Goal: Task Accomplishment & Management: Complete application form

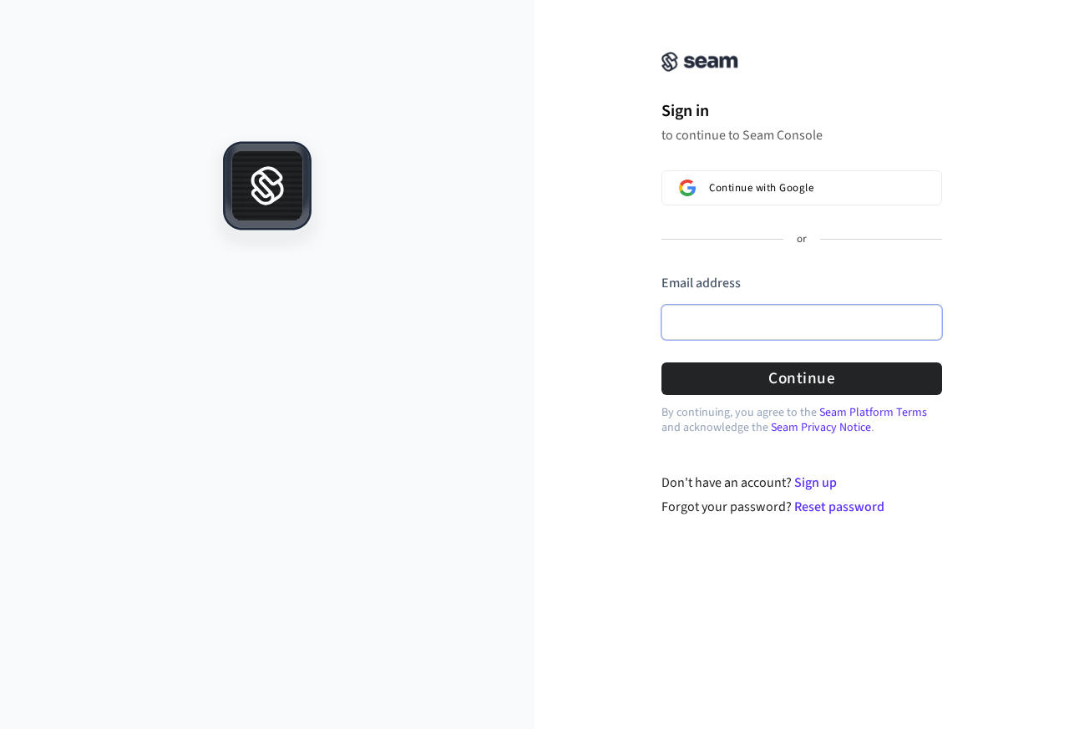
click at [735, 326] on input "Email address" at bounding box center [802, 322] width 281 height 35
click at [921, 371] on button "Continue" at bounding box center [802, 379] width 281 height 33
type input "**********"
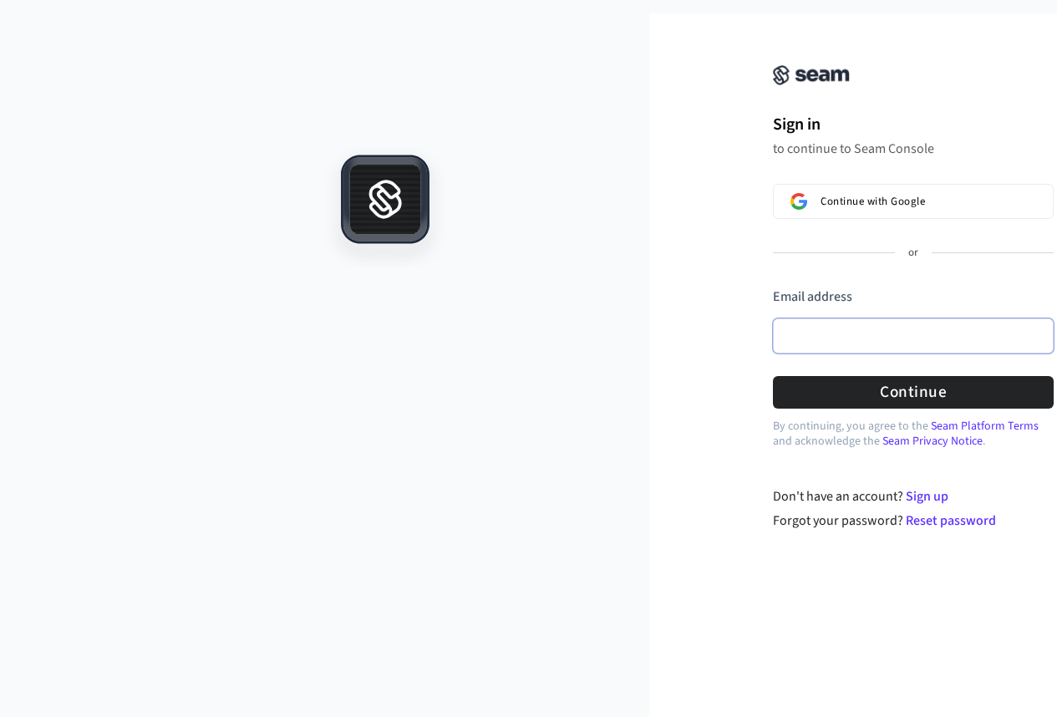
click at [777, 348] on input "Email address" at bounding box center [913, 335] width 281 height 35
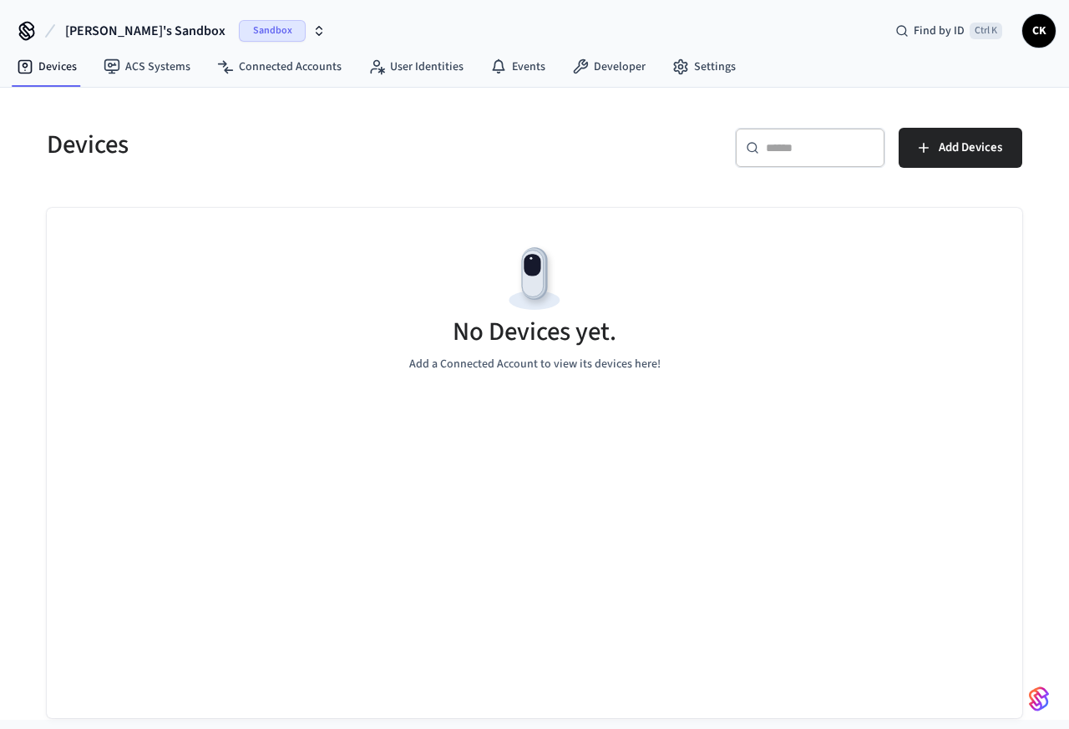
drag, startPoint x: 911, startPoint y: 441, endPoint x: 717, endPoint y: 514, distance: 207.0
click at [909, 441] on div "No Devices yet. Add a Connected Account to view its devices here!" at bounding box center [535, 463] width 976 height 510
click at [1063, 720] on div "Devices ​ ​ Add Devices No Devices yet. Add a Connected Account to view its dev…" at bounding box center [534, 404] width 1069 height 632
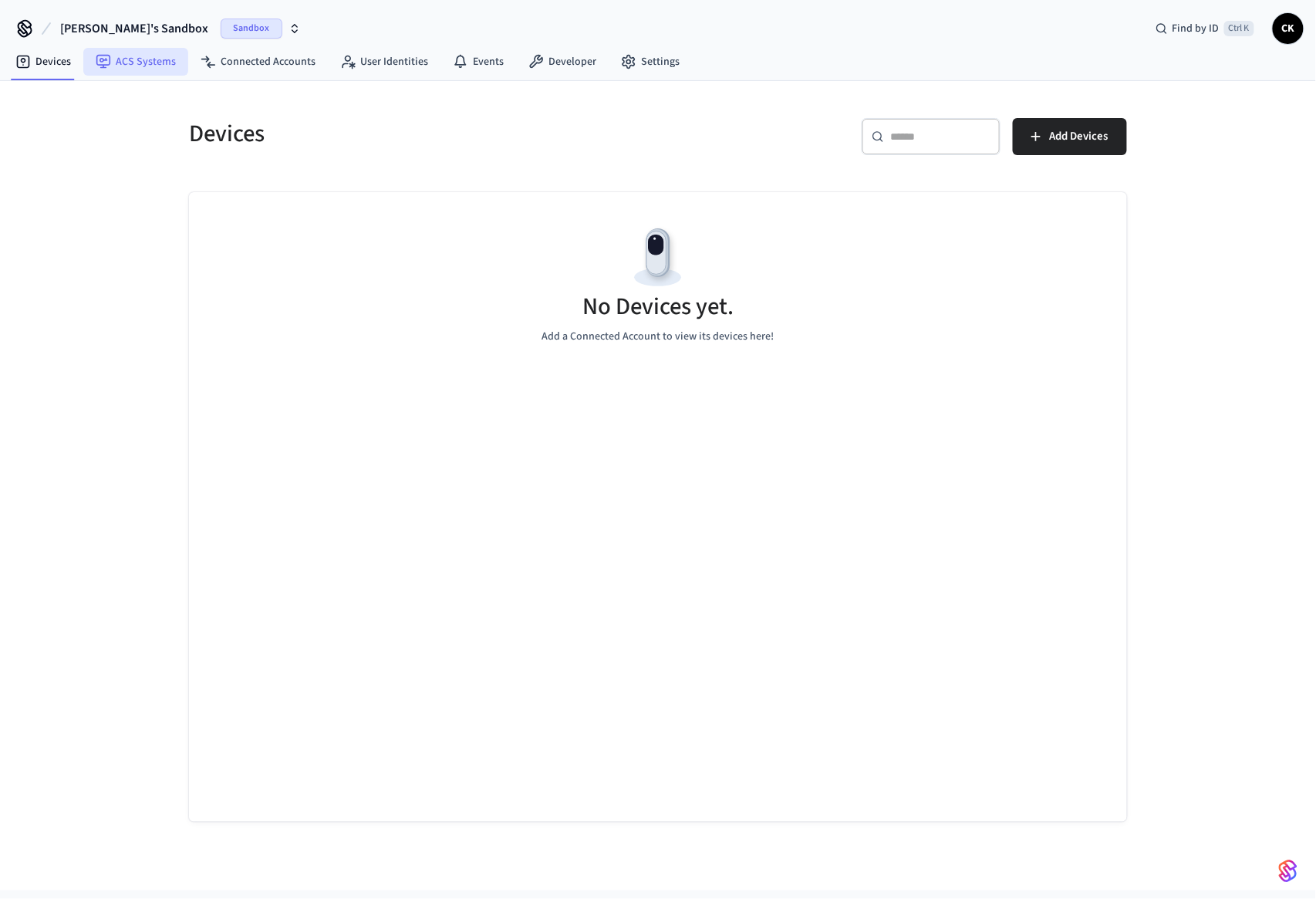
click at [112, 64] on link "ACS Systems" at bounding box center [136, 62] width 105 height 28
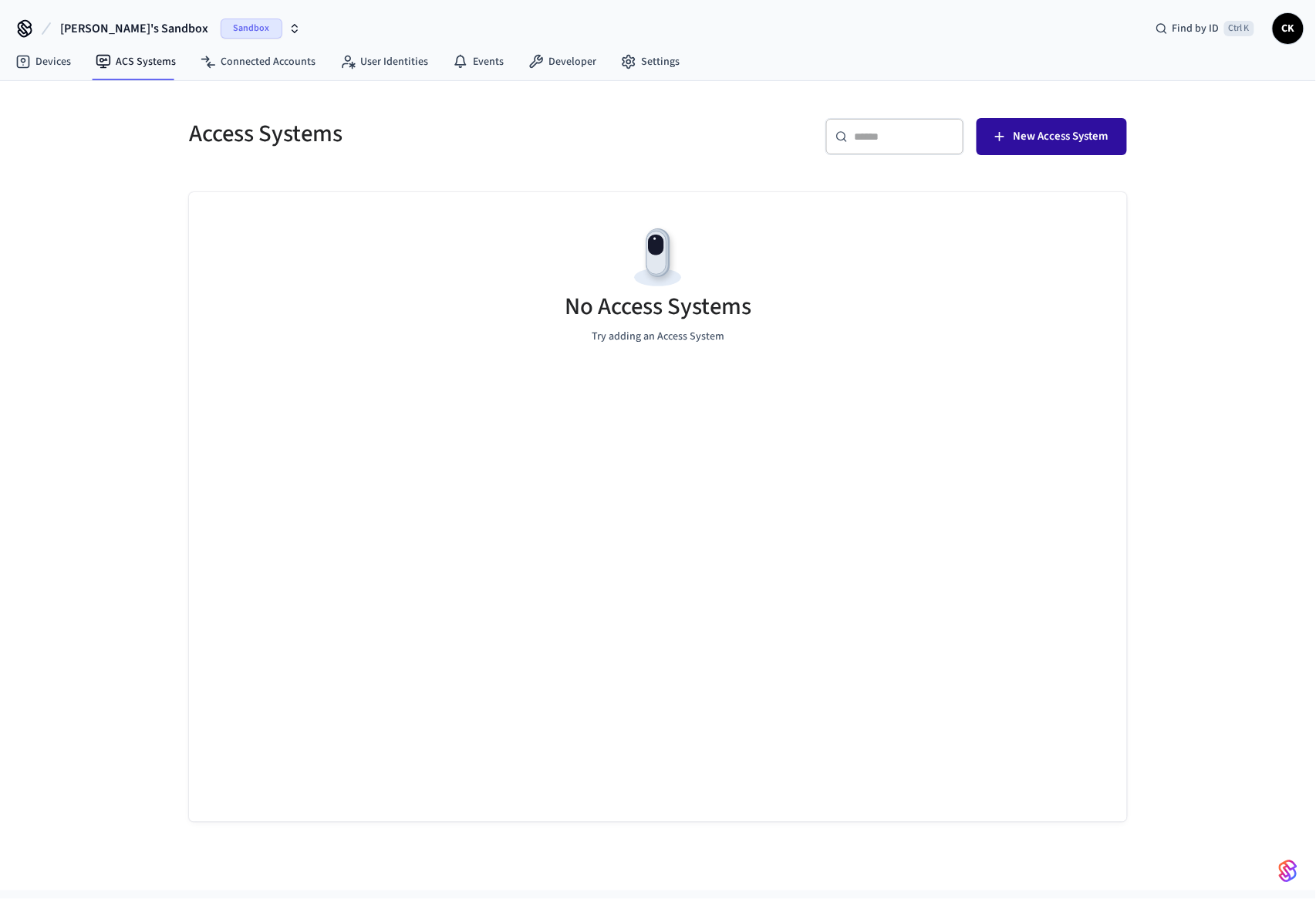
click at [987, 139] on span "New Access System" at bounding box center [1061, 137] width 95 height 20
click at [54, 73] on link "Devices" at bounding box center [42, 62] width 80 height 28
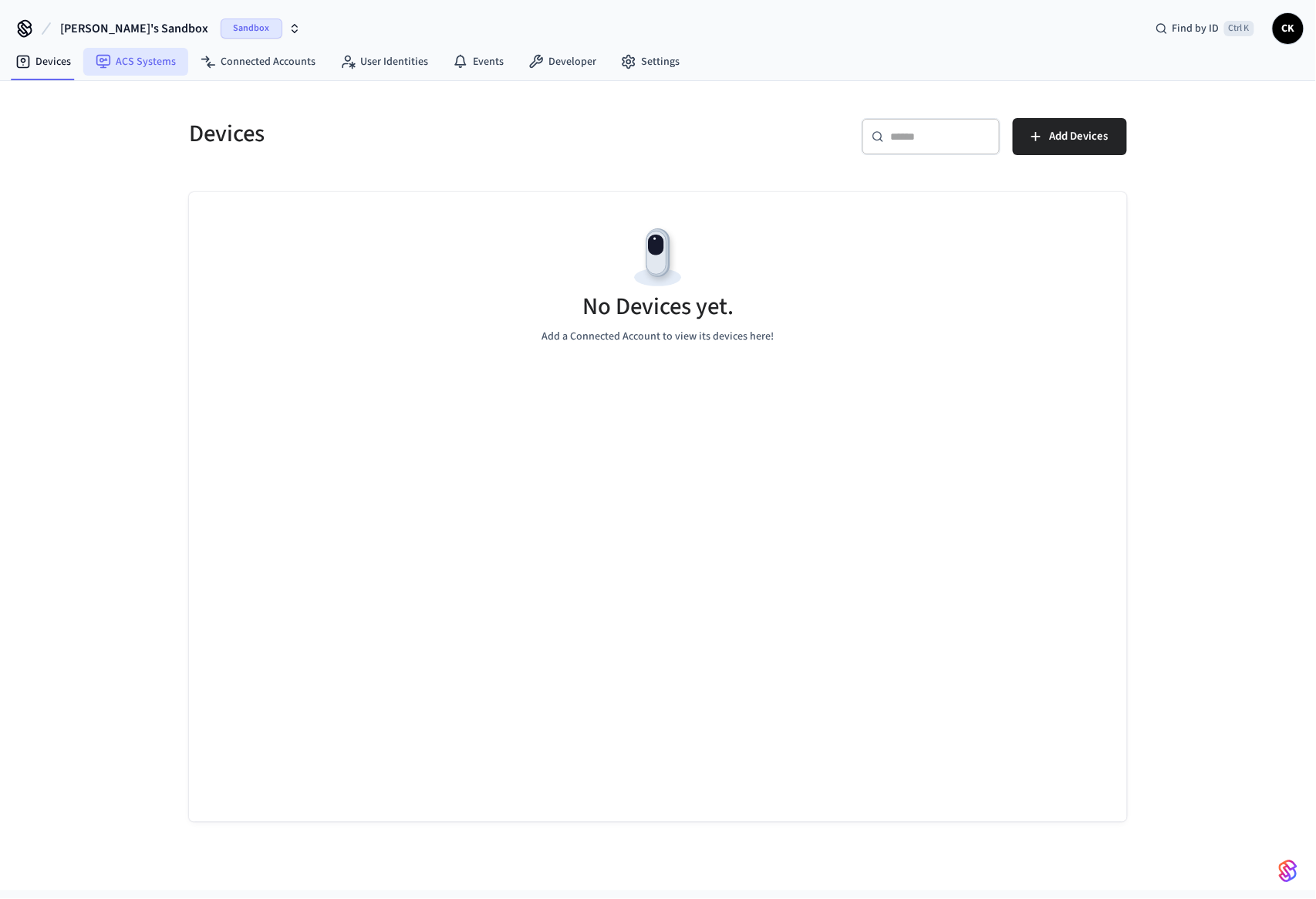
click at [149, 65] on link "ACS Systems" at bounding box center [136, 62] width 105 height 28
click at [221, 25] on span "Sandbox" at bounding box center [251, 29] width 62 height 20
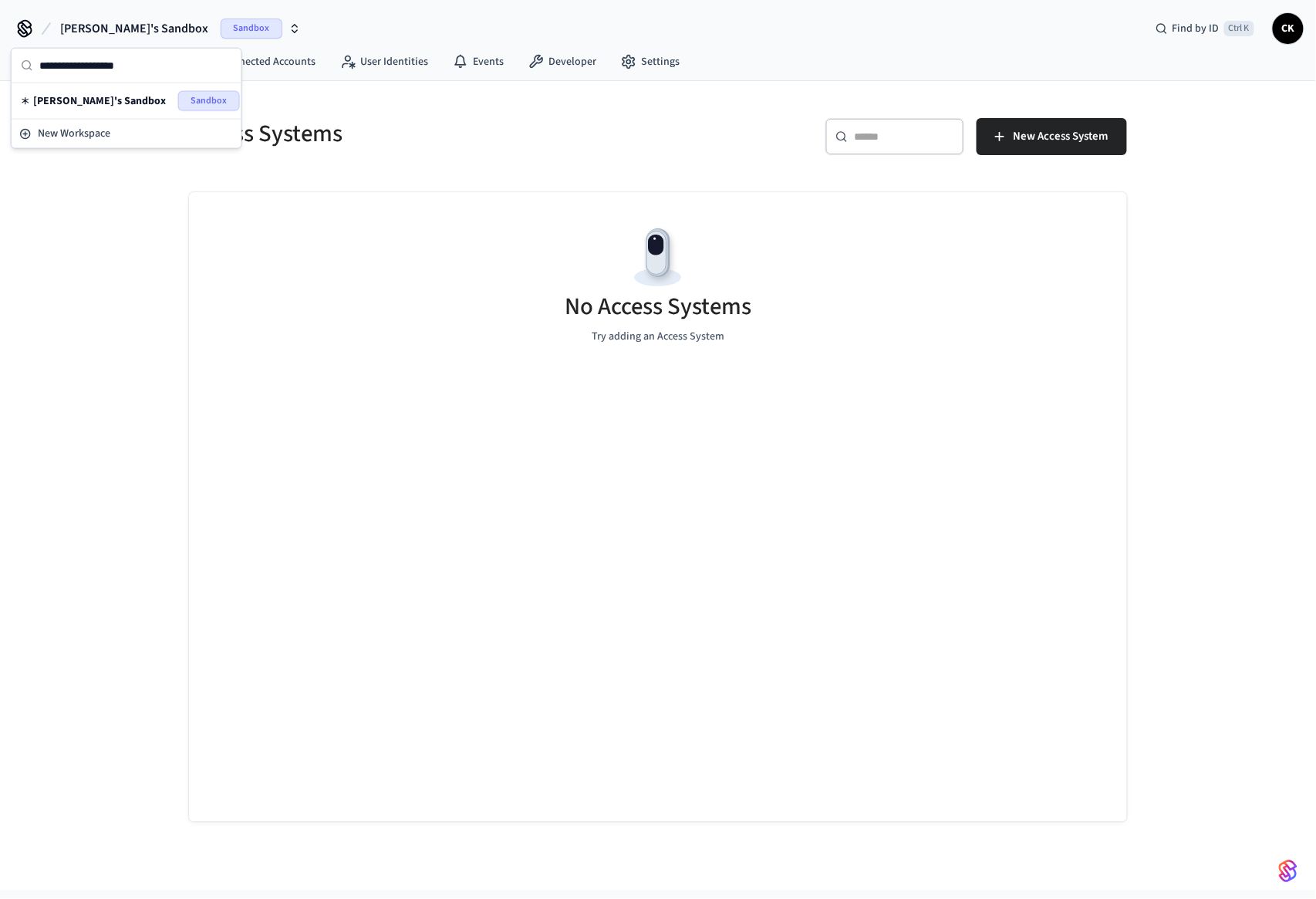
click at [319, 270] on div "No Access Systems Try adding an Access System" at bounding box center [658, 284] width 938 height 184
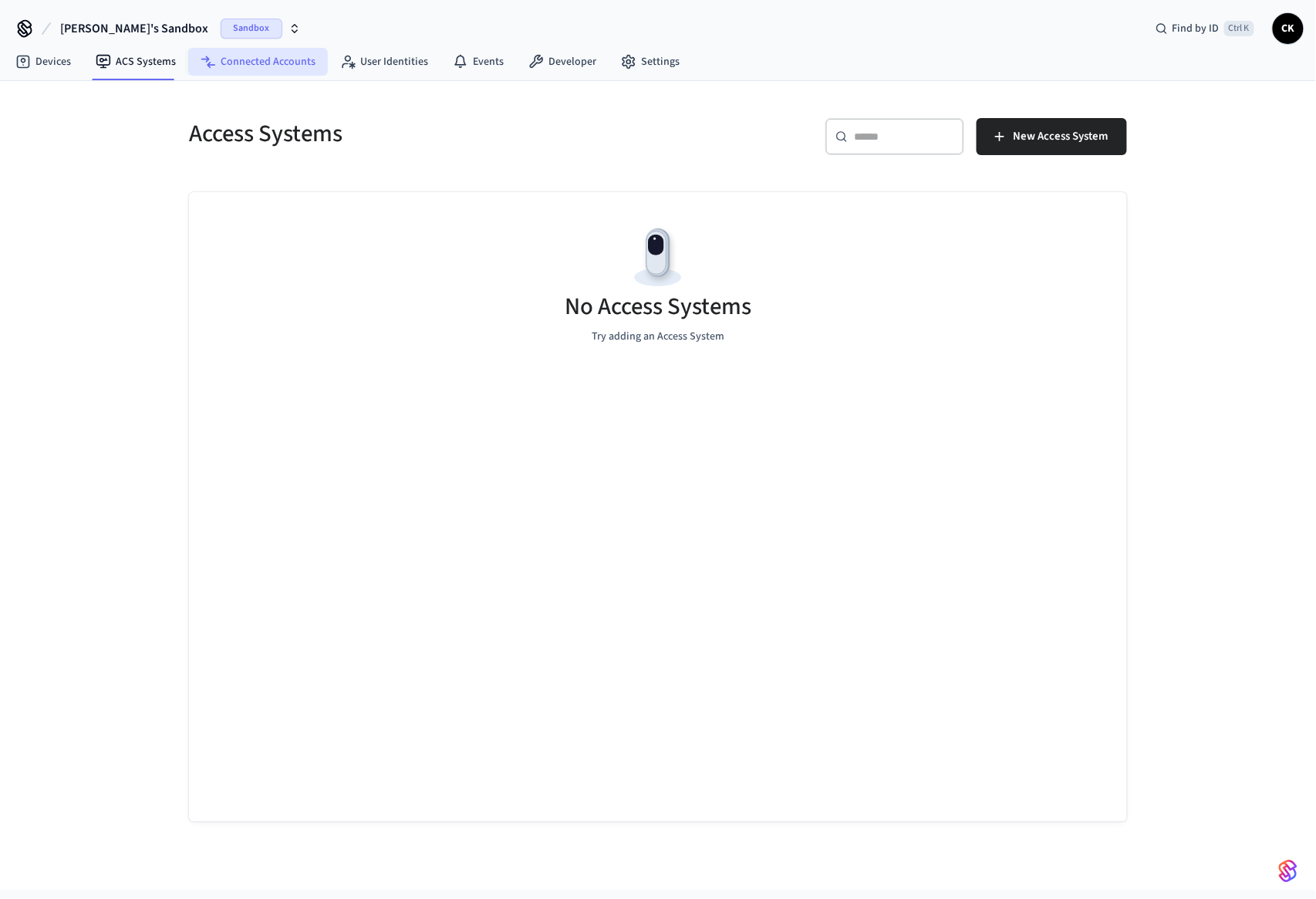
click at [266, 62] on link "Connected Accounts" at bounding box center [258, 62] width 139 height 28
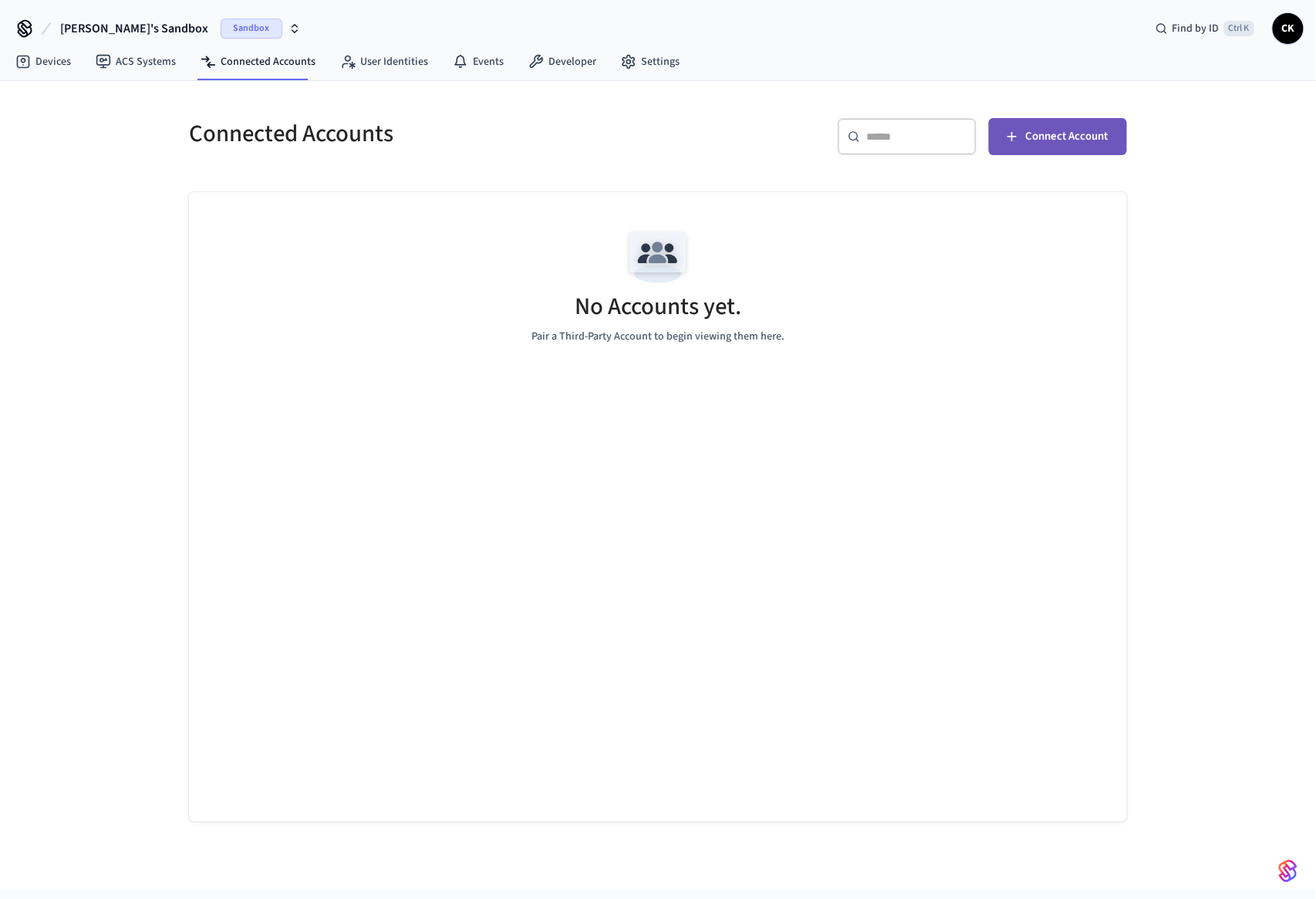
click at [987, 140] on span "Connect Account" at bounding box center [1067, 137] width 82 height 20
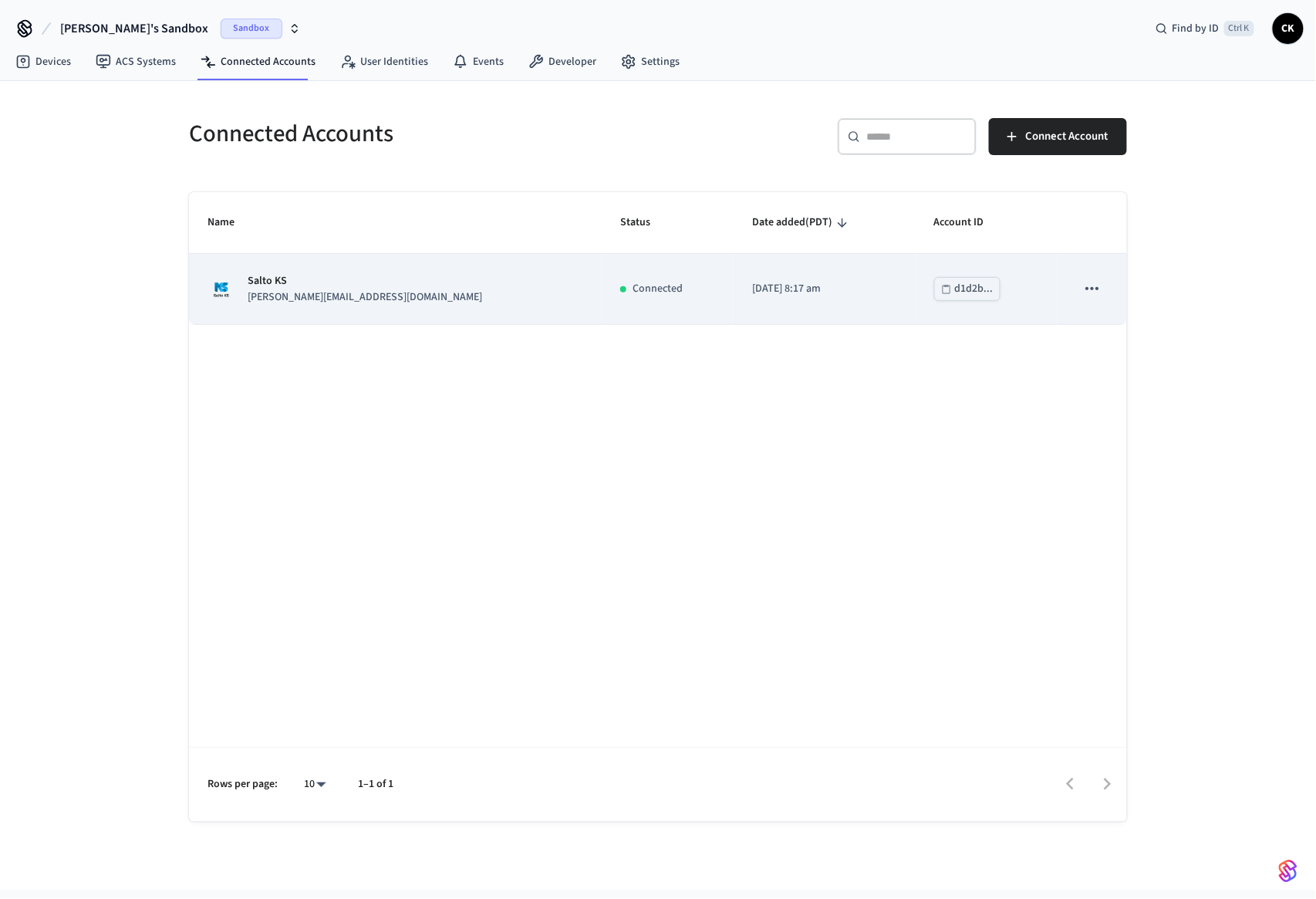
click at [305, 291] on p "jane@example.com" at bounding box center [365, 298] width 235 height 17
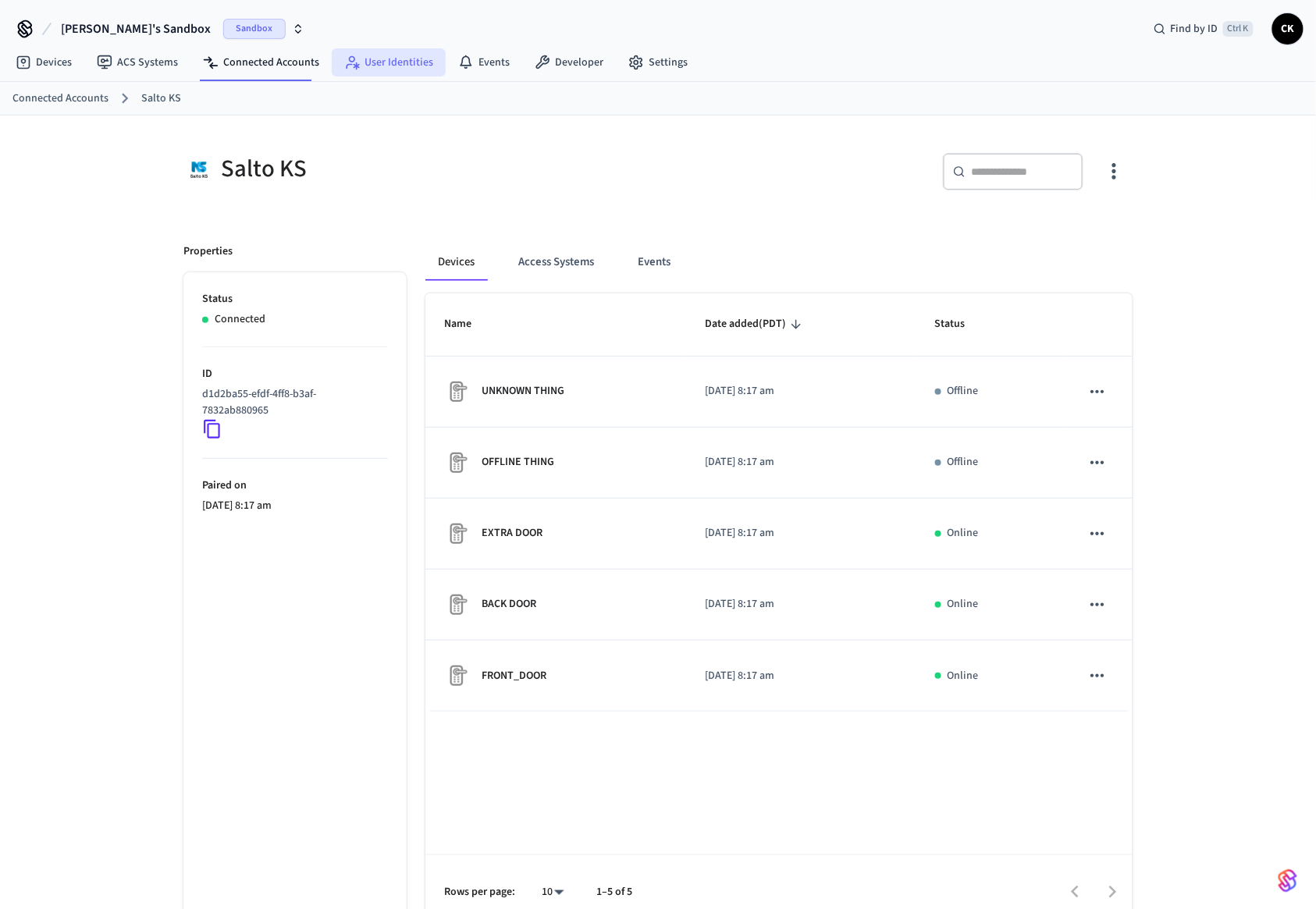
click at [390, 64] on link "User Identities" at bounding box center [389, 63] width 114 height 28
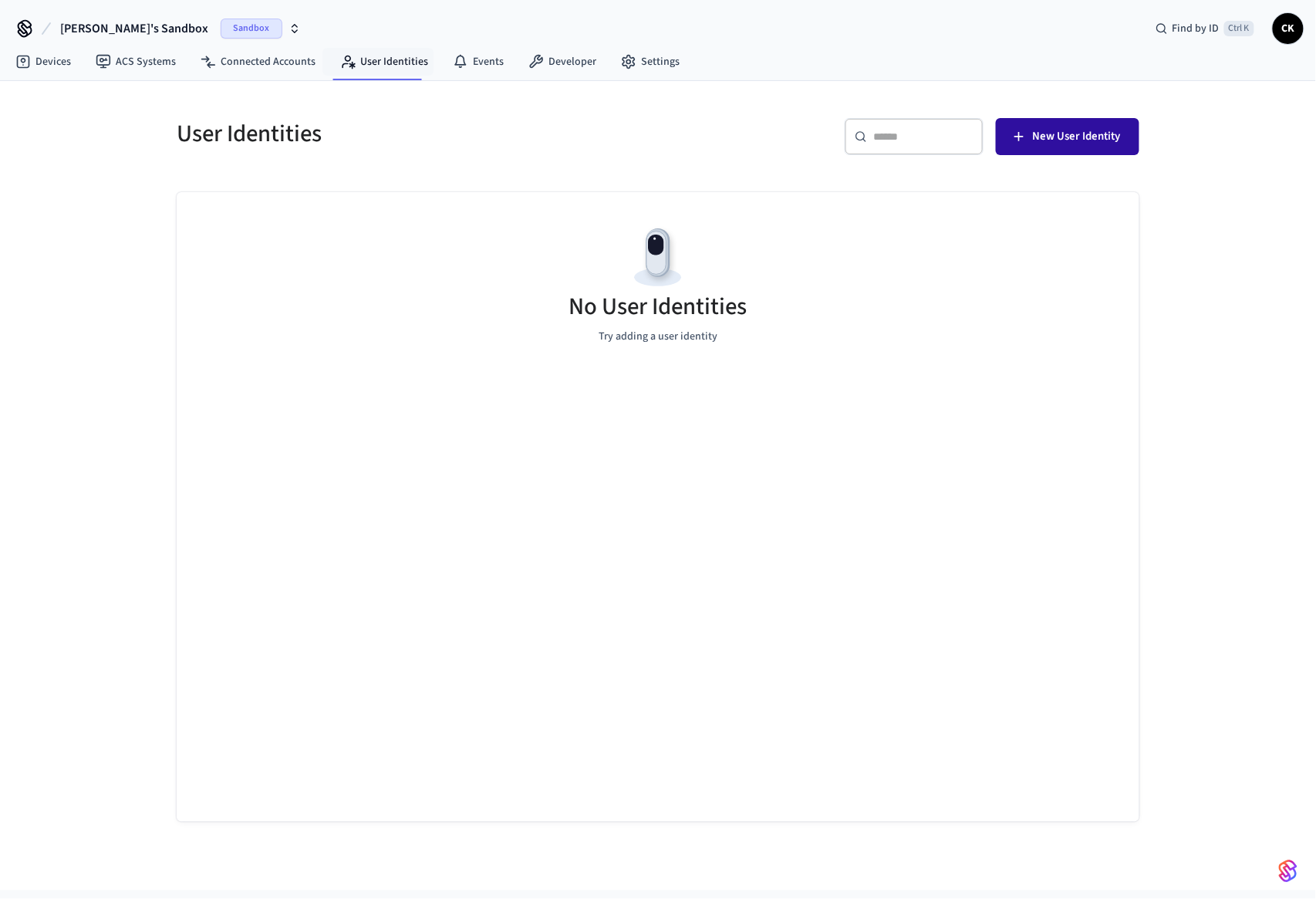
click at [987, 139] on span "New User Identity" at bounding box center [1077, 137] width 88 height 20
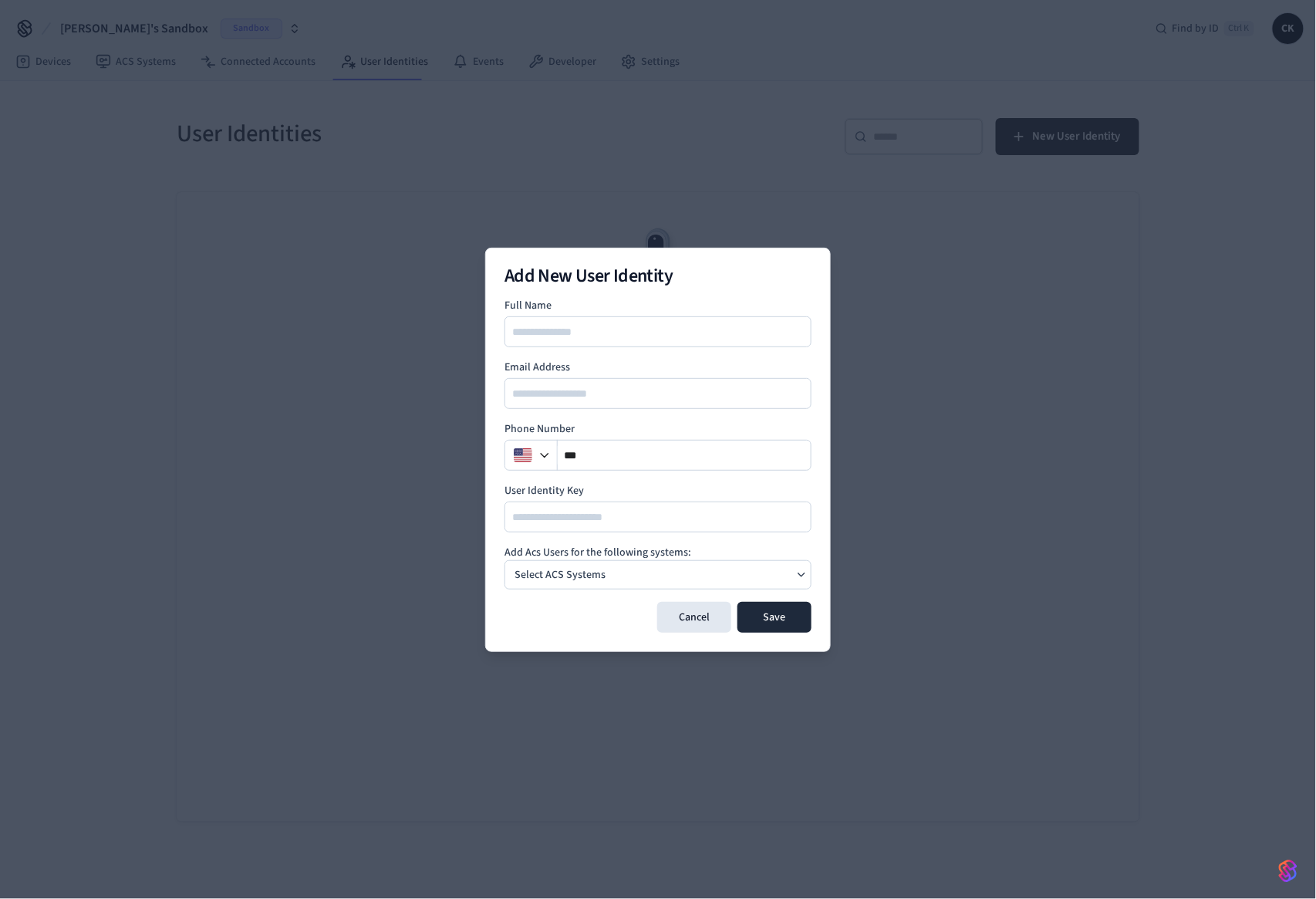
click at [600, 332] on input at bounding box center [658, 332] width 306 height 18
type input "**"
type input "*"
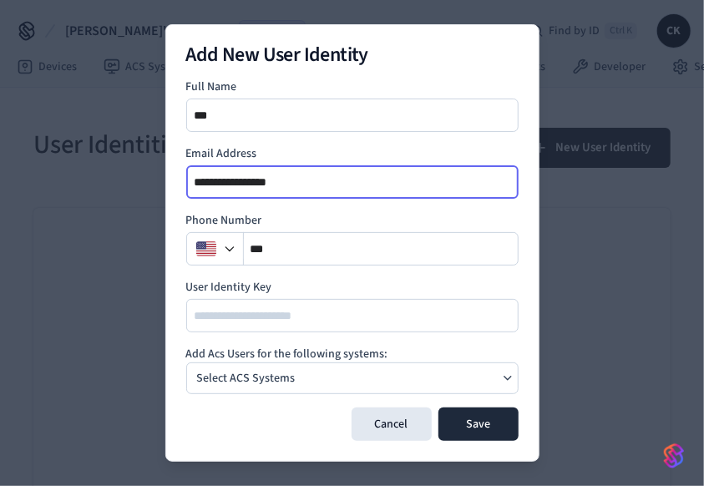
click at [286, 180] on input "**********" at bounding box center [353, 182] width 331 height 20
click at [288, 180] on input "**********" at bounding box center [353, 182] width 331 height 20
click at [280, 187] on input "**********" at bounding box center [353, 182] width 331 height 20
type input "**********"
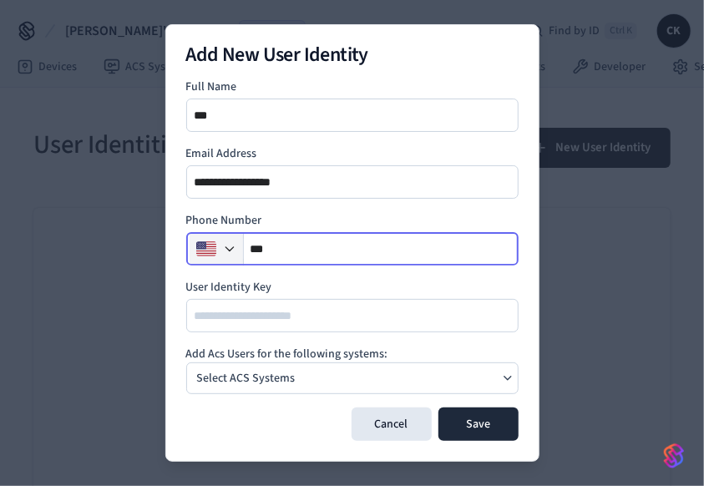
click at [233, 249] on icon "button" at bounding box center [229, 248] width 13 height 13
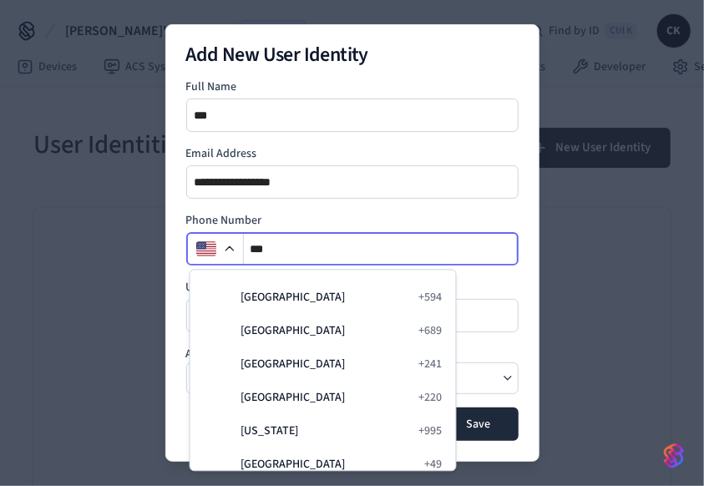
scroll to position [2293, 0]
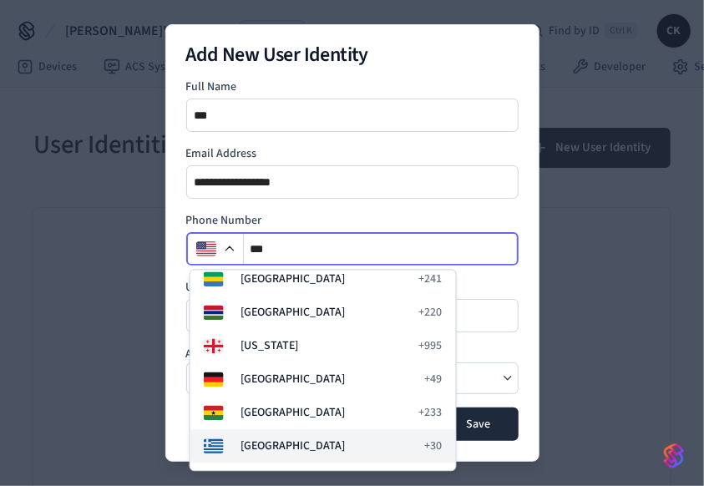
click at [236, 432] on button "Greece + 30" at bounding box center [323, 446] width 266 height 33
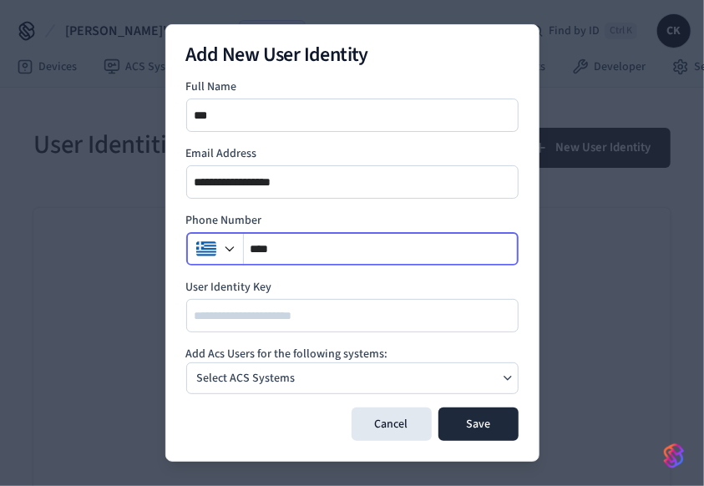
click at [325, 251] on input "***" at bounding box center [381, 249] width 275 height 20
type input "**********"
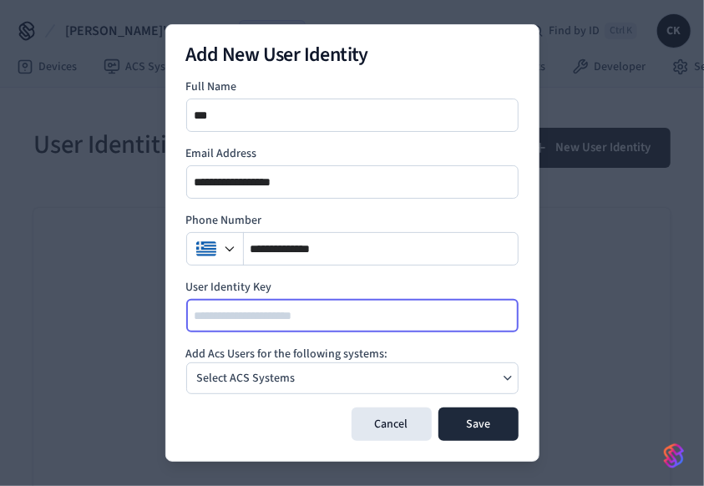
click at [272, 317] on input at bounding box center [353, 316] width 331 height 20
click at [336, 322] on input at bounding box center [353, 316] width 331 height 20
type input "*****"
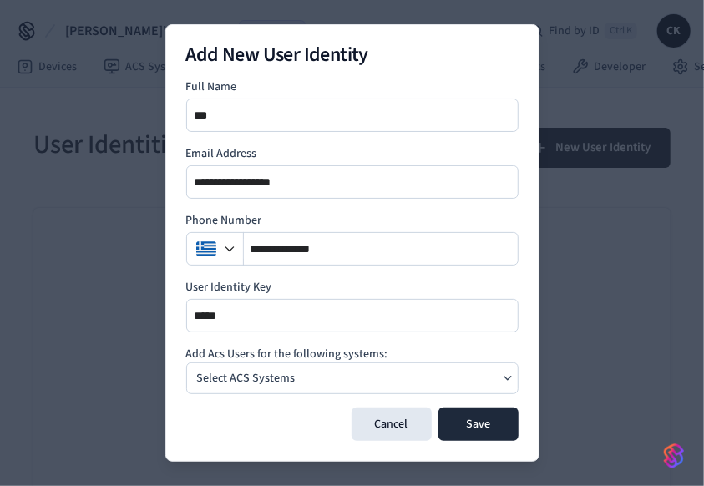
click at [327, 374] on div "Select ACS Systems" at bounding box center [352, 379] width 333 height 32
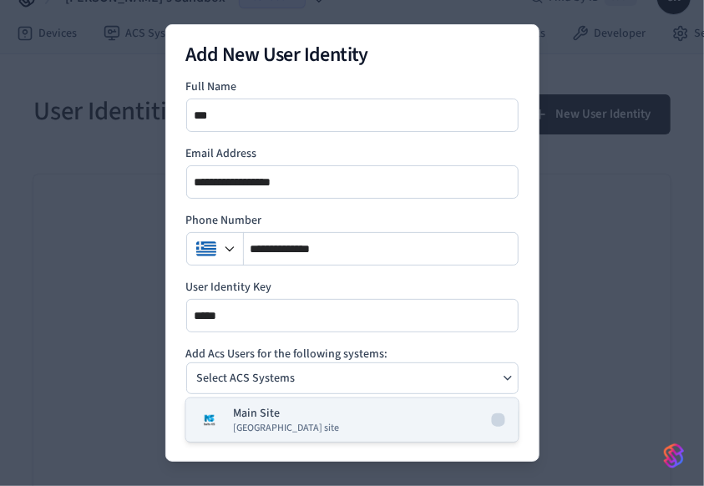
scroll to position [0, 0]
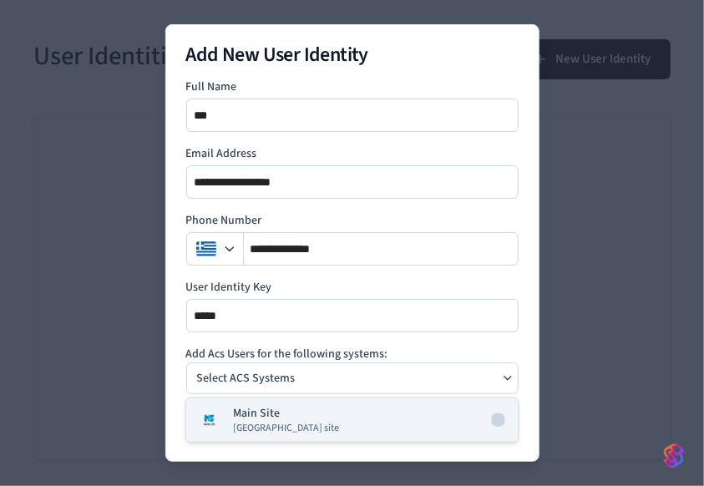
click at [295, 417] on button "Main Site Salto KS site" at bounding box center [352, 420] width 333 height 43
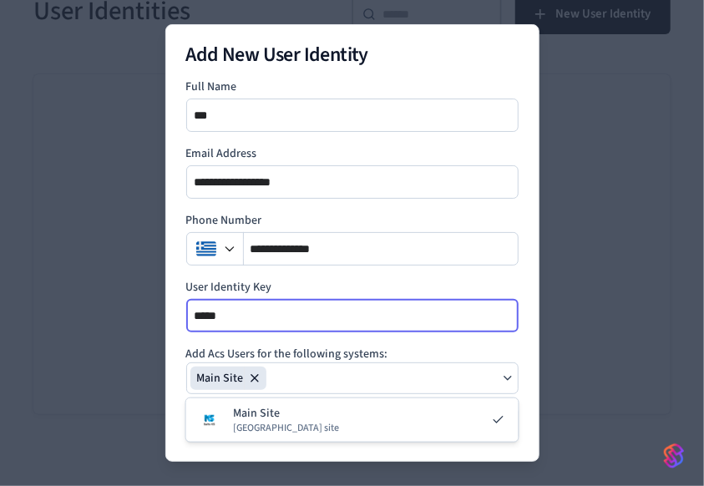
click at [517, 311] on input "*****" at bounding box center [353, 316] width 331 height 20
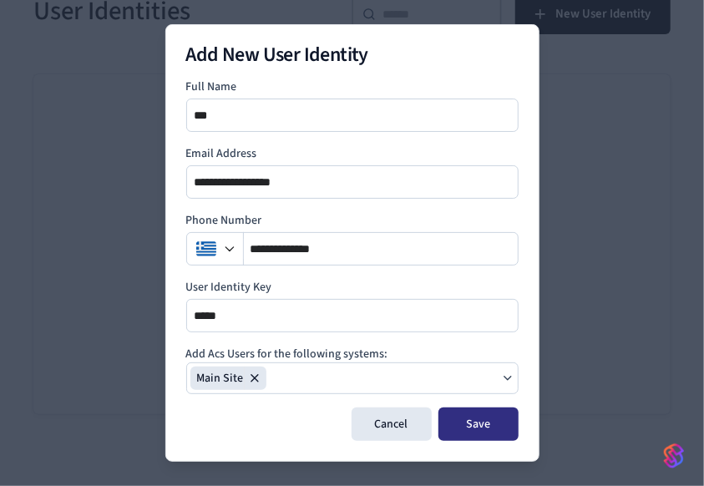
click at [476, 417] on button "Save" at bounding box center [479, 424] width 80 height 33
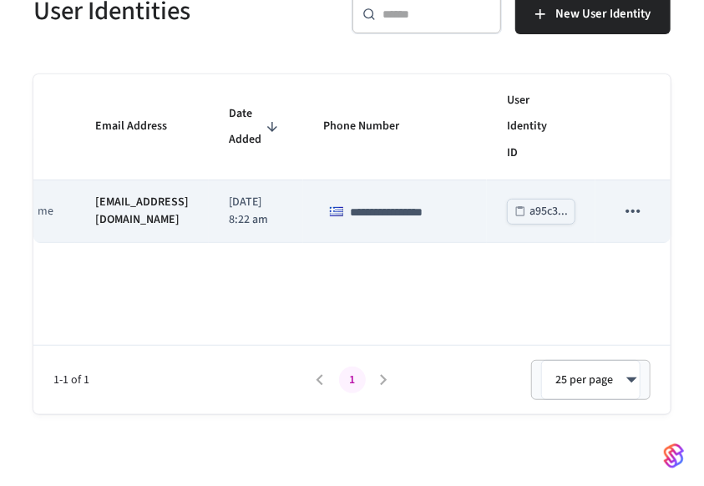
scroll to position [0, 121]
click at [634, 206] on icon "sticky table" at bounding box center [633, 212] width 22 height 22
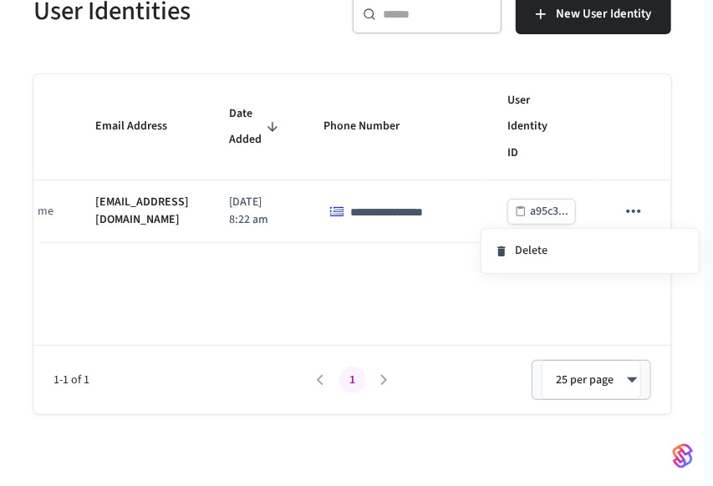
click at [373, 263] on div at bounding box center [356, 243] width 713 height 486
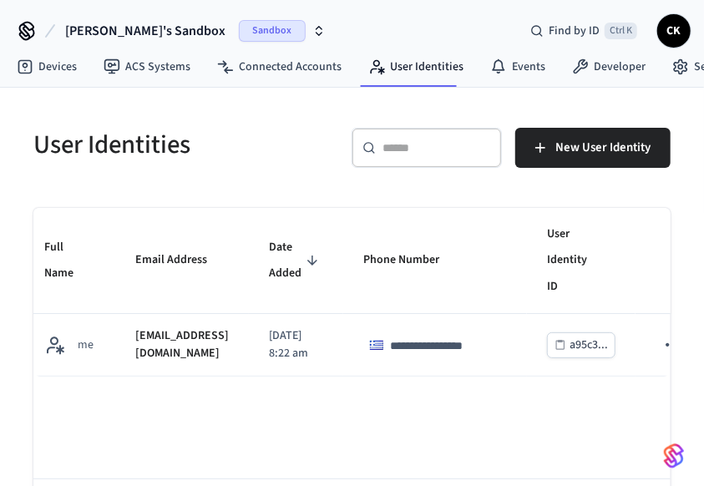
scroll to position [0, 0]
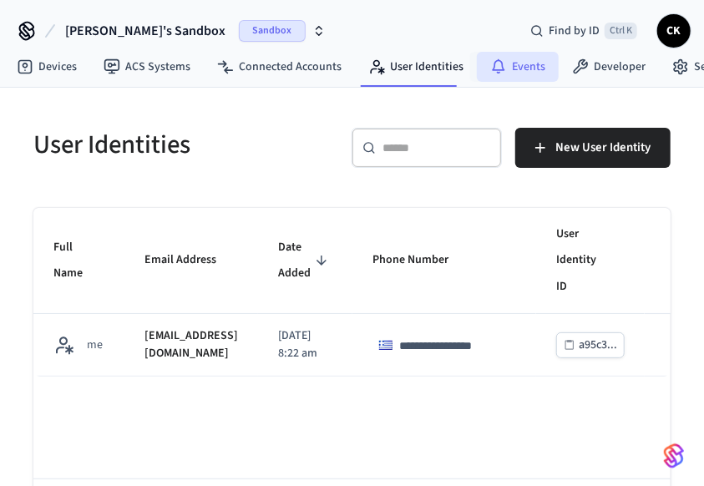
click at [507, 59] on link "Events" at bounding box center [518, 67] width 82 height 30
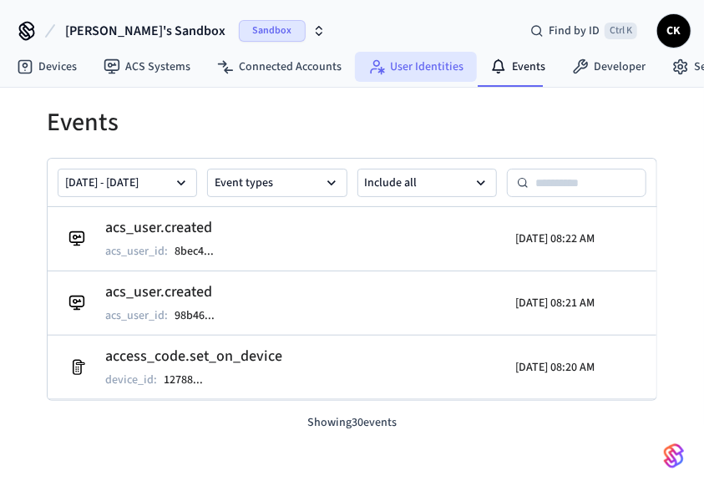
click at [409, 69] on link "User Identities" at bounding box center [416, 67] width 122 height 30
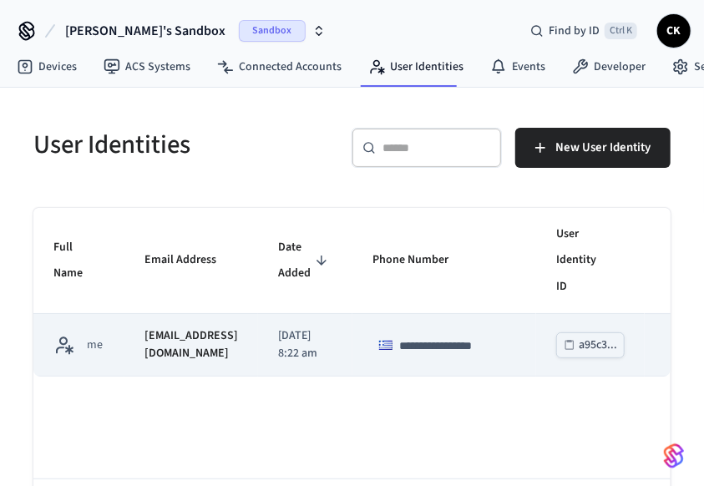
click at [74, 335] on div "sticky table" at bounding box center [66, 345] width 27 height 21
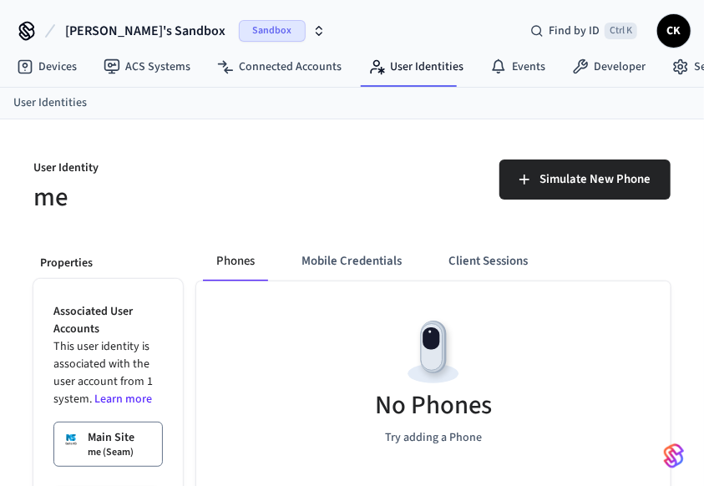
click at [69, 352] on p "This user identity is associated with the user account from 1 system. Learn more" at bounding box center [107, 373] width 109 height 70
click at [142, 66] on link "ACS Systems" at bounding box center [147, 67] width 114 height 30
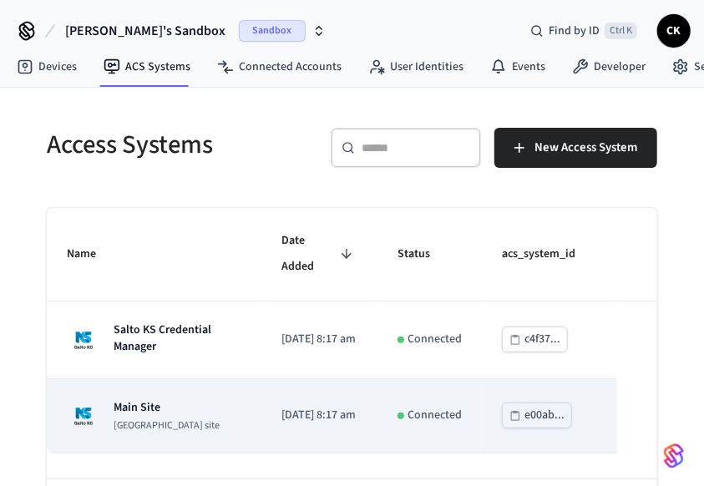
click at [101, 399] on div "Main Site Salto KS site" at bounding box center [143, 415] width 153 height 33
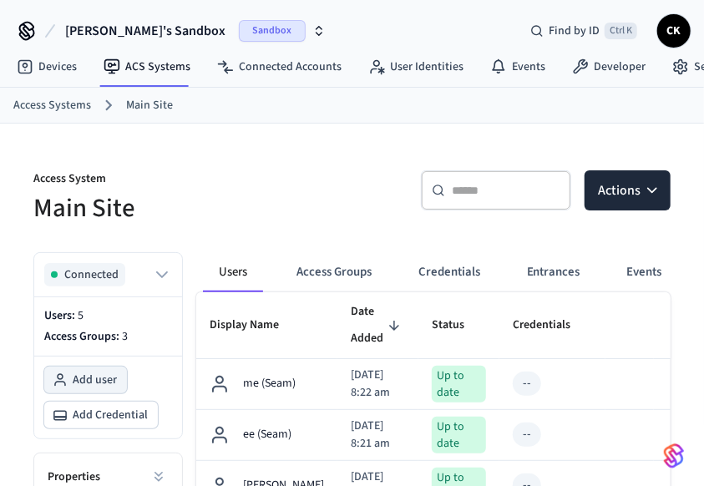
click at [125, 381] on button "Add user" at bounding box center [85, 380] width 83 height 27
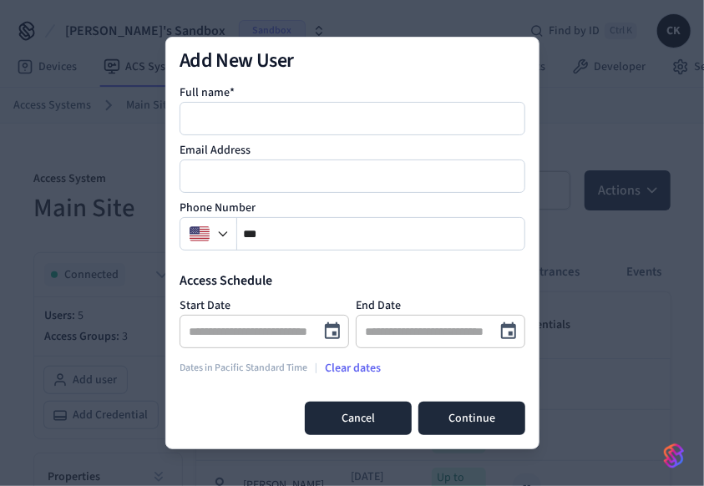
click at [358, 420] on button "Cancel" at bounding box center [358, 418] width 107 height 33
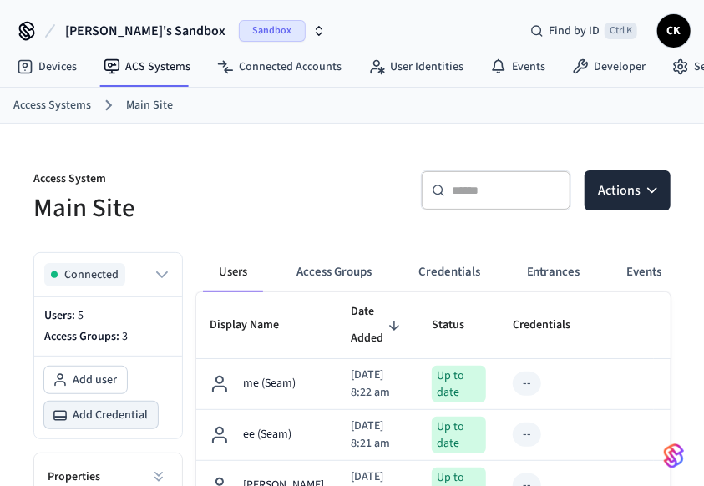
click at [99, 414] on span "Add Credential" at bounding box center [110, 415] width 75 height 17
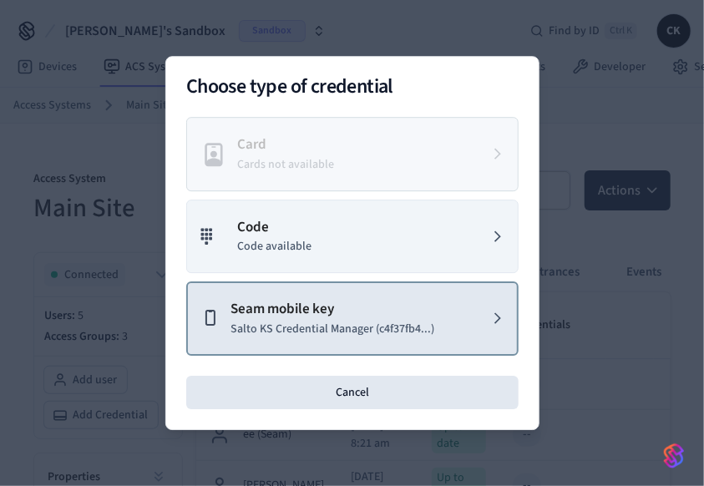
click at [287, 309] on p "Seam mobile key" at bounding box center [333, 310] width 204 height 22
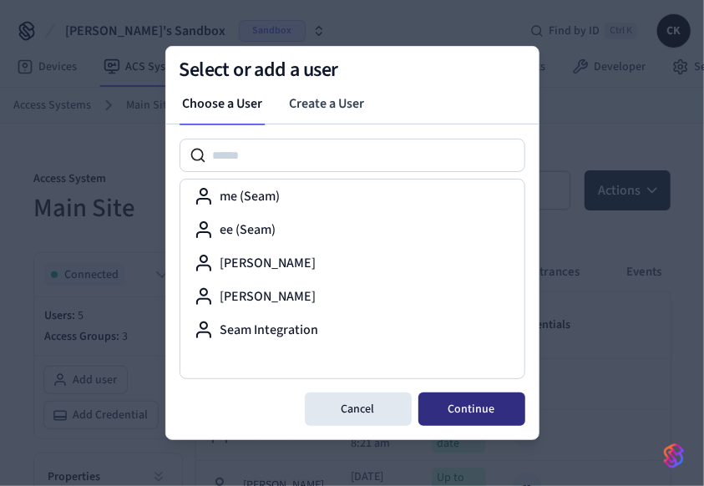
click at [230, 195] on label "me (Seam)" at bounding box center [251, 196] width 60 height 20
click at [468, 409] on button "Continue" at bounding box center [472, 409] width 107 height 33
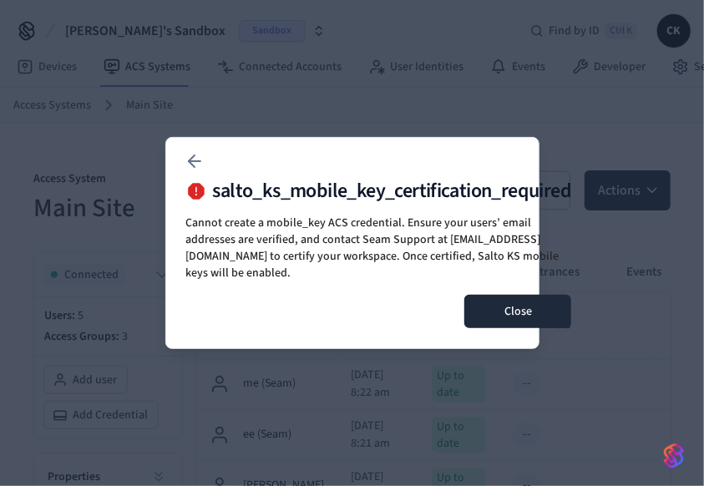
click at [514, 307] on button "Close" at bounding box center [518, 311] width 107 height 33
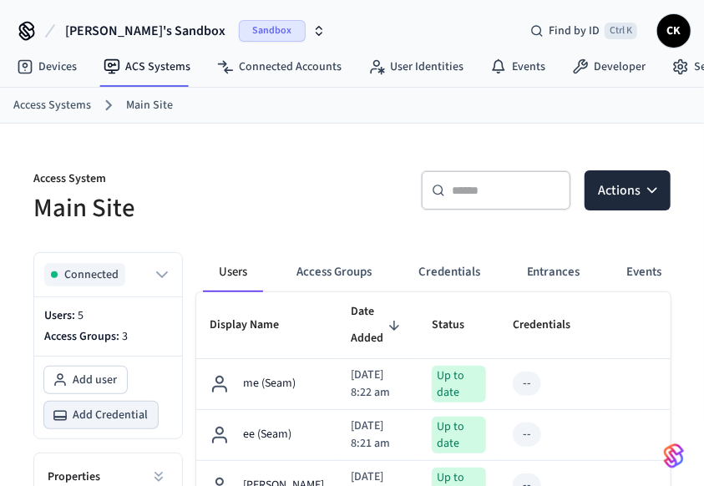
click at [94, 415] on span "Add Credential" at bounding box center [110, 415] width 75 height 17
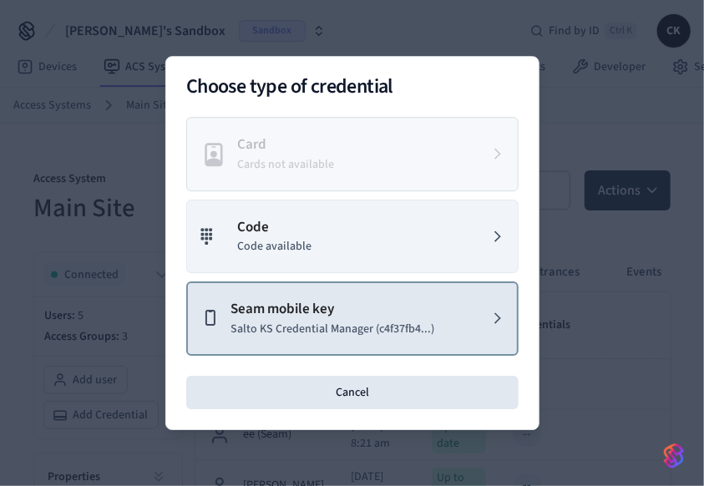
click at [278, 311] on p "Seam mobile key" at bounding box center [333, 310] width 204 height 22
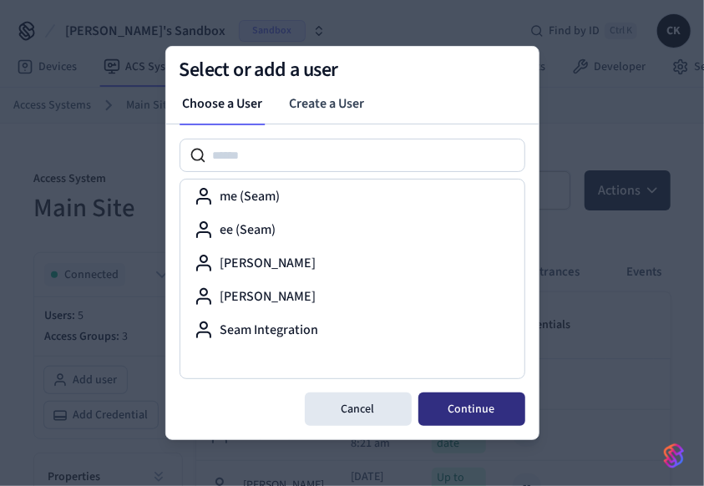
click at [240, 231] on label "ee (Seam)" at bounding box center [249, 230] width 56 height 20
click at [470, 408] on button "Continue" at bounding box center [472, 409] width 107 height 33
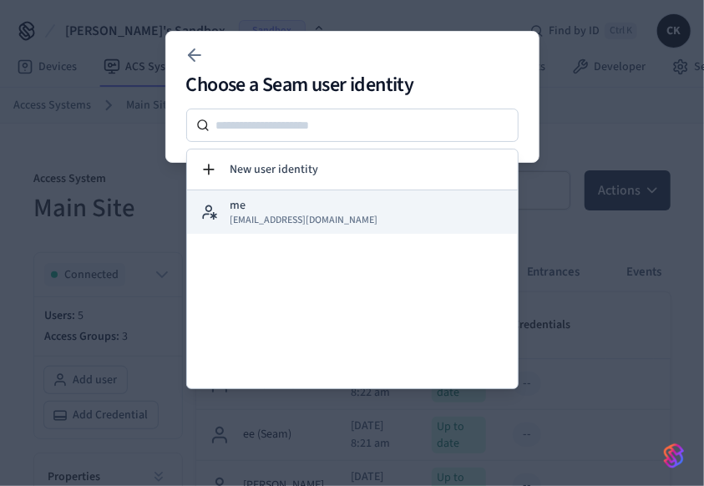
click at [234, 208] on p "me" at bounding box center [239, 205] width 16 height 17
click at [234, 206] on p "me" at bounding box center [239, 205] width 16 height 17
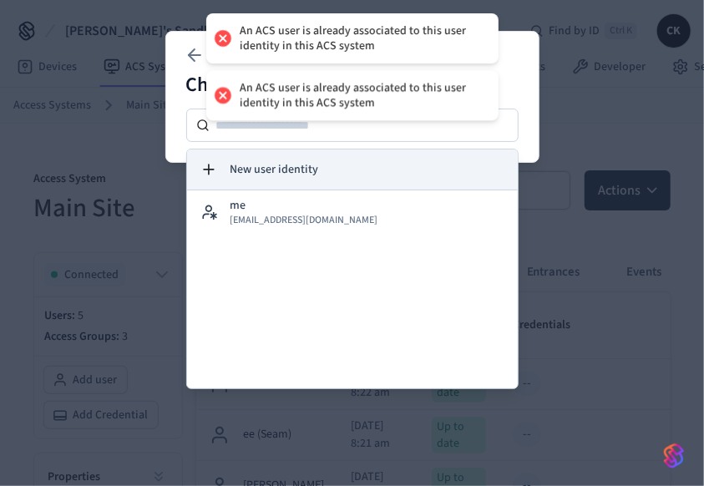
click at [239, 169] on span "New user identity" at bounding box center [275, 169] width 89 height 17
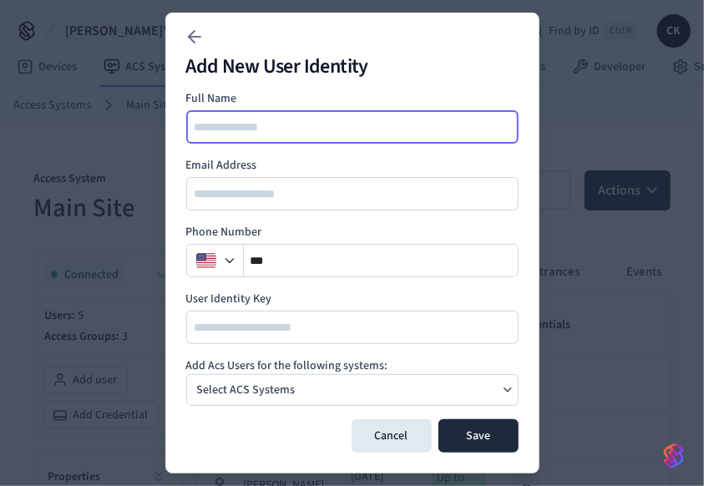
click at [228, 124] on input at bounding box center [353, 127] width 331 height 20
paste input "*********"
type input "*********"
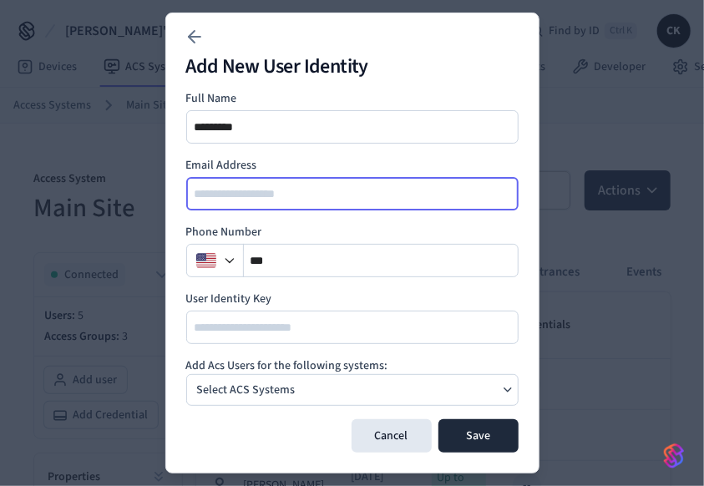
click at [215, 189] on input "email" at bounding box center [353, 194] width 331 height 20
paste input "**********"
type input "**********"
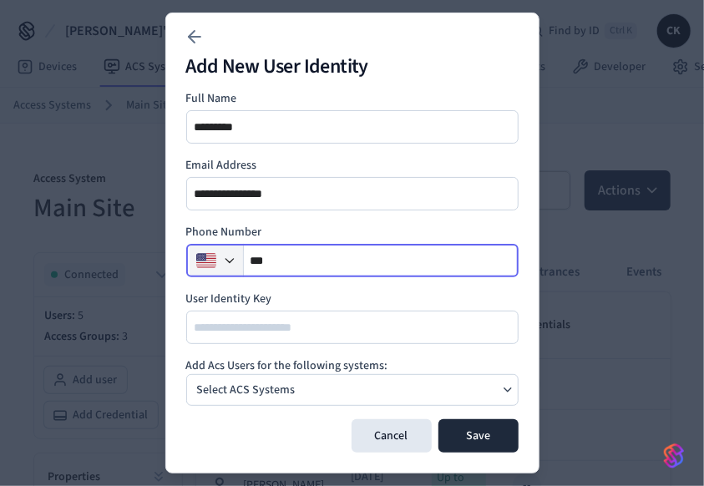
click at [226, 259] on icon "button" at bounding box center [229, 260] width 13 height 13
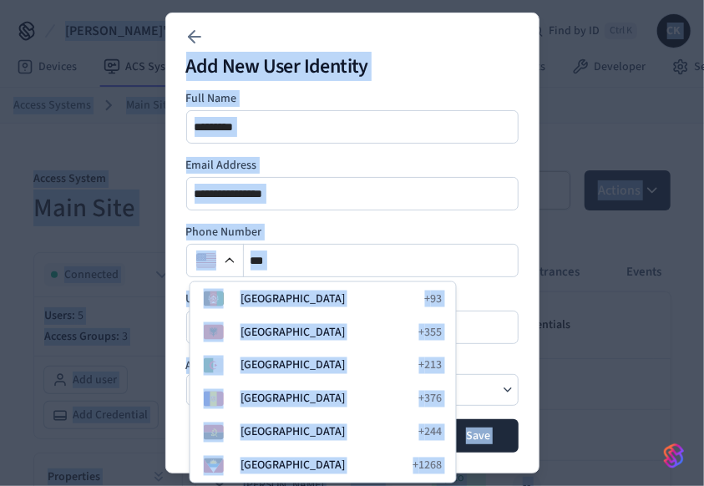
click at [687, 464] on button "button" at bounding box center [673, 455] width 33 height 33
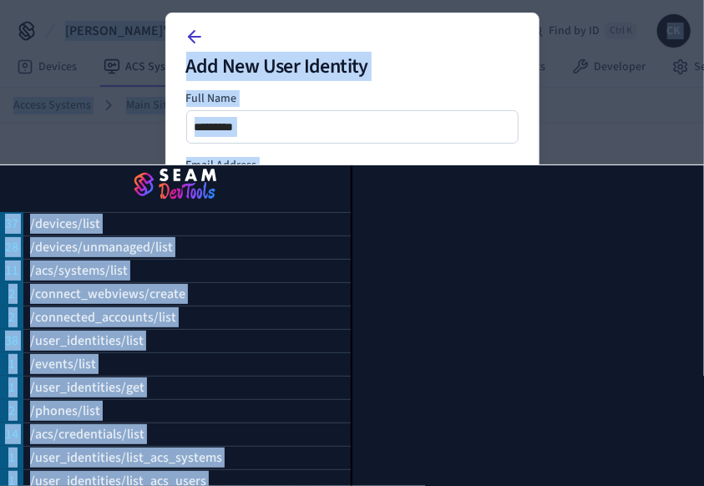
click at [190, 35] on icon at bounding box center [192, 37] width 6 height 12
